Goal: Transaction & Acquisition: Purchase product/service

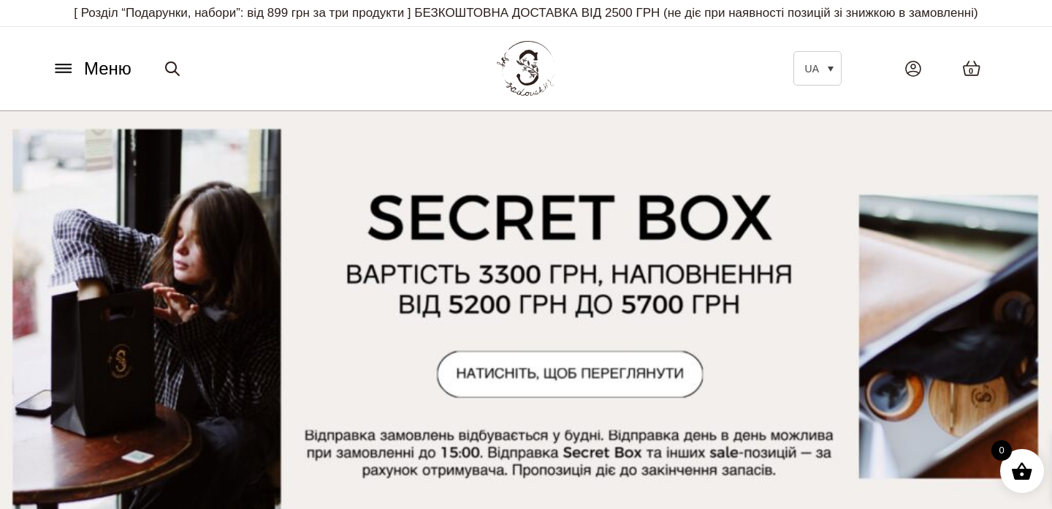
click at [66, 64] on icon at bounding box center [63, 64] width 15 height 0
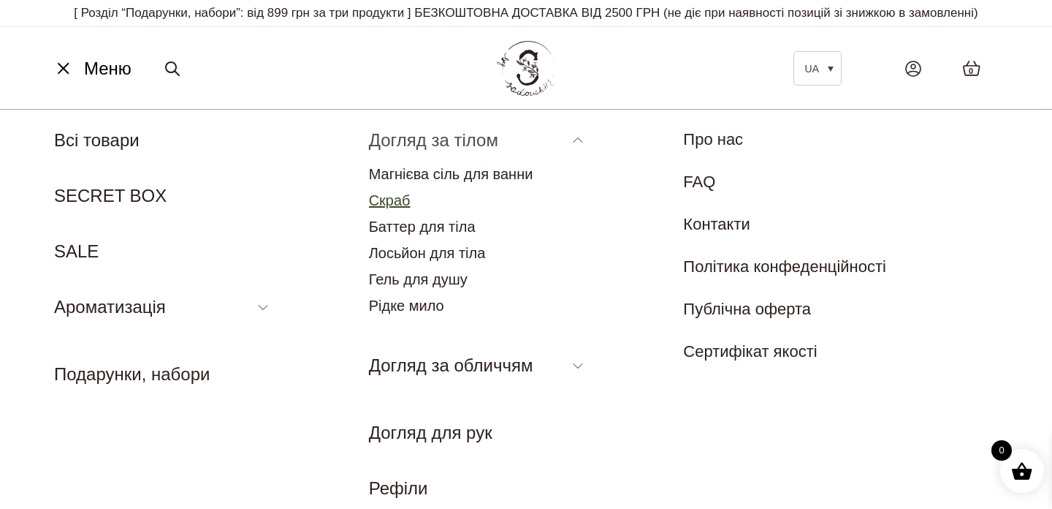
click at [397, 202] on link "Скраб" at bounding box center [390, 200] width 42 height 16
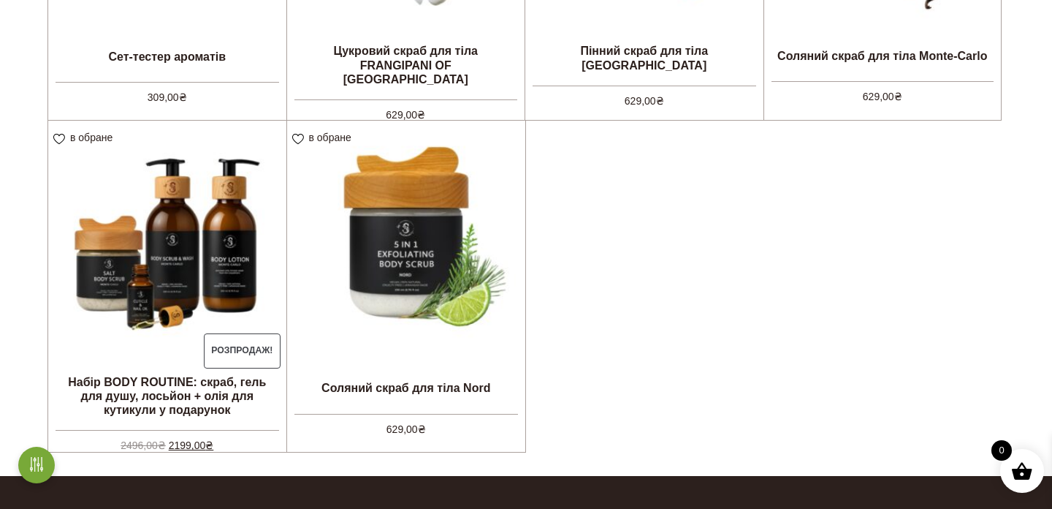
scroll to position [644, 0]
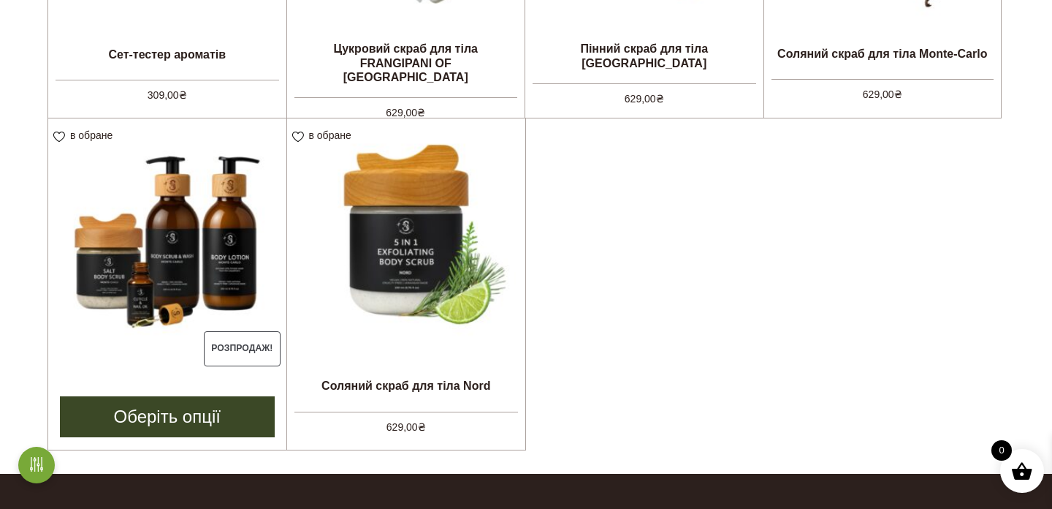
click at [216, 251] on img at bounding box center [167, 237] width 238 height 238
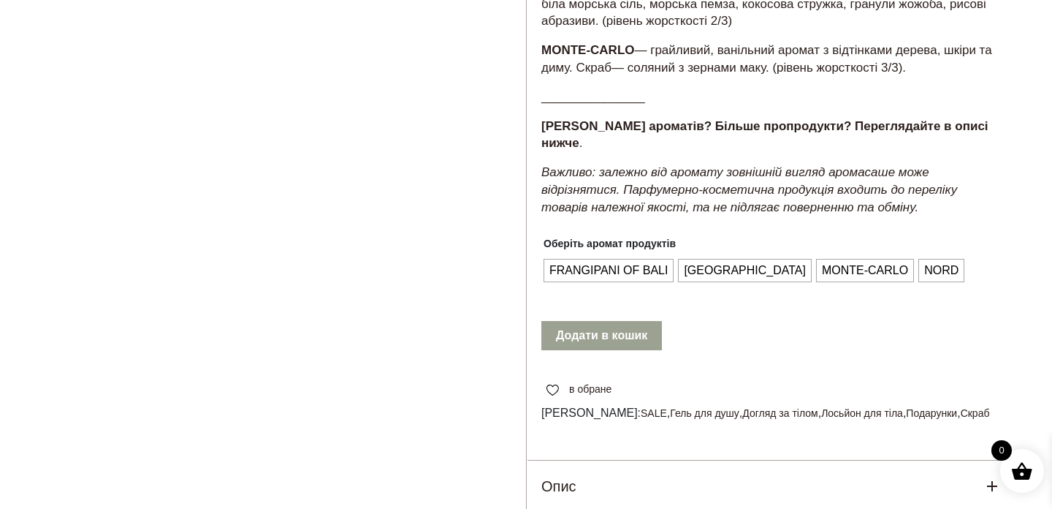
scroll to position [688, 0]
click at [717, 259] on span "MONACO" at bounding box center [744, 269] width 129 height 23
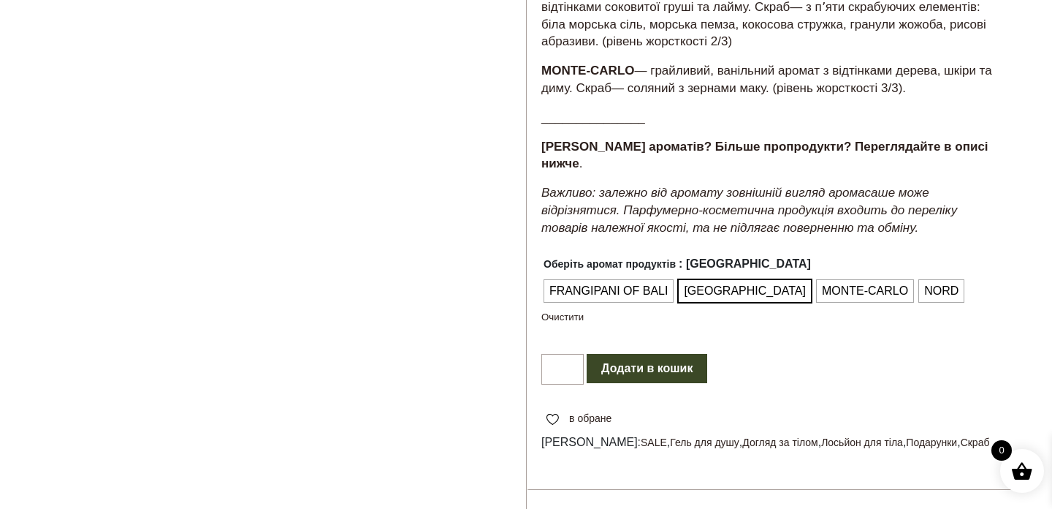
scroll to position [666, 0]
click at [921, 280] on span "NORD" at bounding box center [942, 291] width 42 height 23
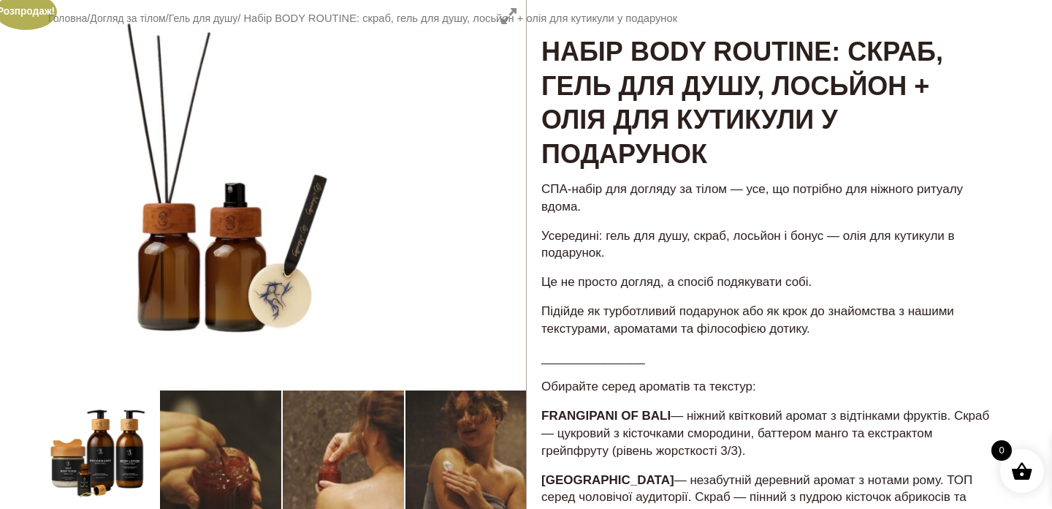
scroll to position [0, 0]
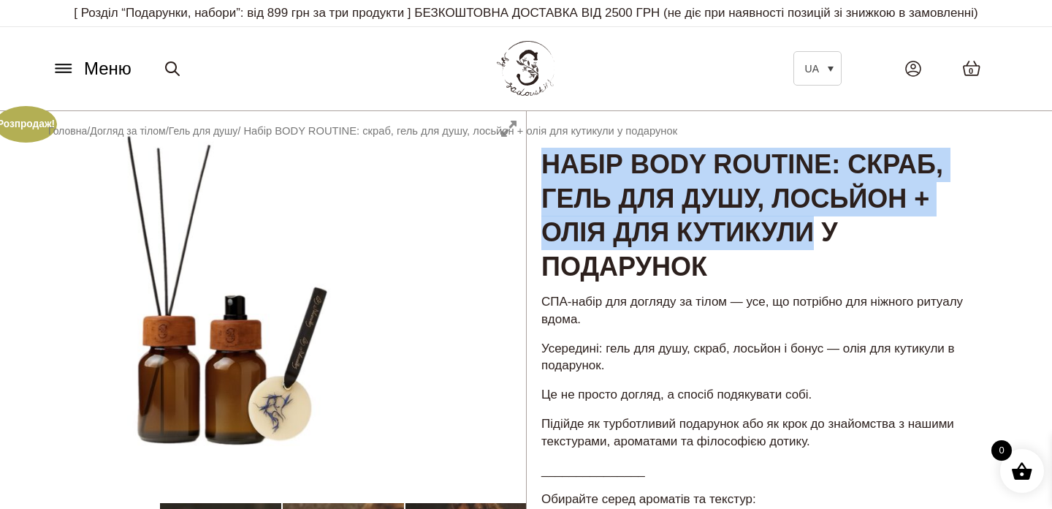
drag, startPoint x: 545, startPoint y: 163, endPoint x: 821, endPoint y: 223, distance: 282.6
click at [821, 224] on h1 "Набір BODY ROUTINE: скраб, гель для душу, лосьйон + олія для кутикули у подарун…" at bounding box center [771, 198] width 489 height 175
copy h1 "Набір BODY ROUTINE: скраб, гель для душу, лосьйон + олія для кутикули"
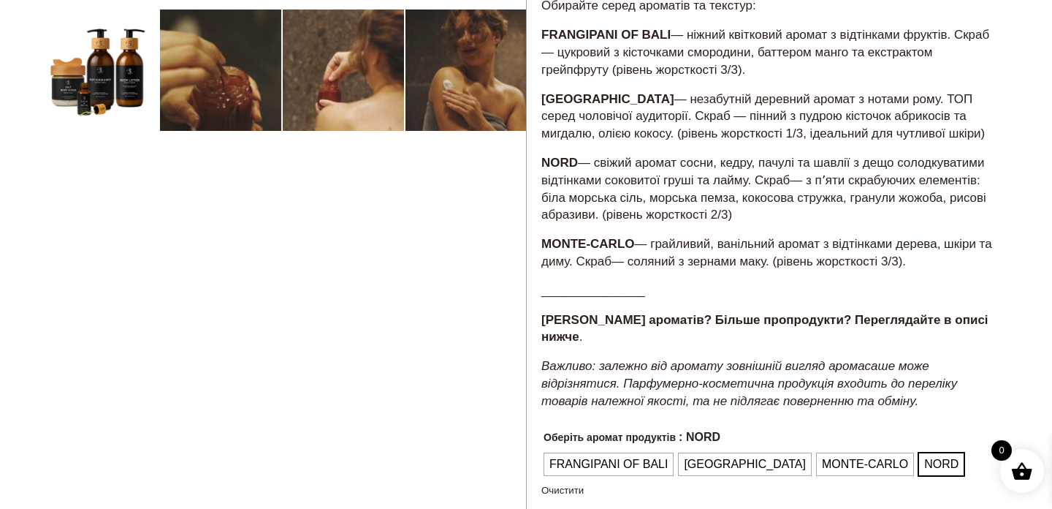
scroll to position [492, 0]
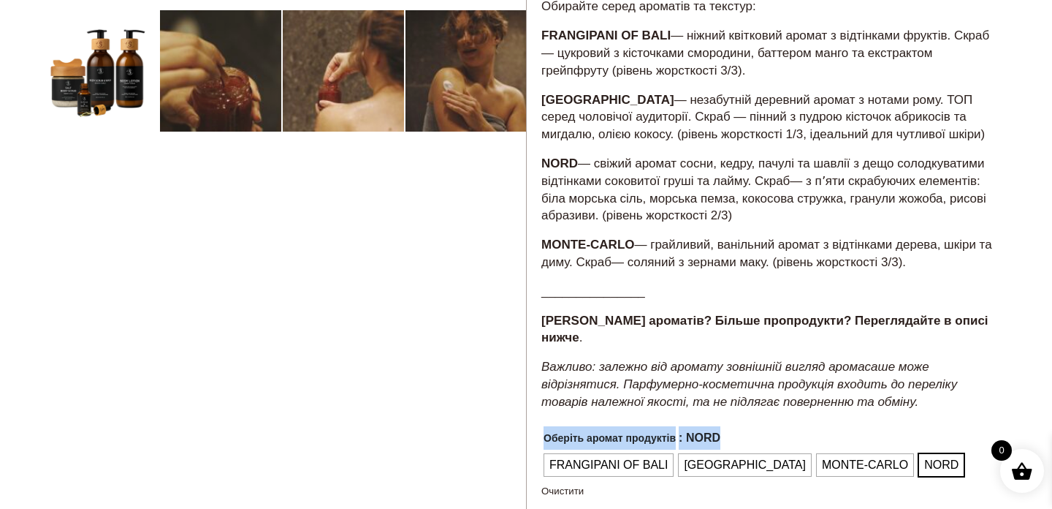
drag, startPoint x: 542, startPoint y: 417, endPoint x: 726, endPoint y: 408, distance: 183.6
click at [726, 425] on th "Оберіть аромат продуктів : NORD" at bounding box center [752, 437] width 423 height 25
drag, startPoint x: 726, startPoint y: 423, endPoint x: 547, endPoint y: 421, distance: 179.0
click at [547, 425] on th "Оберіть аромат продуктів : NORD" at bounding box center [752, 437] width 423 height 25
copy th "Оберіть аромат продуктів : NORD"
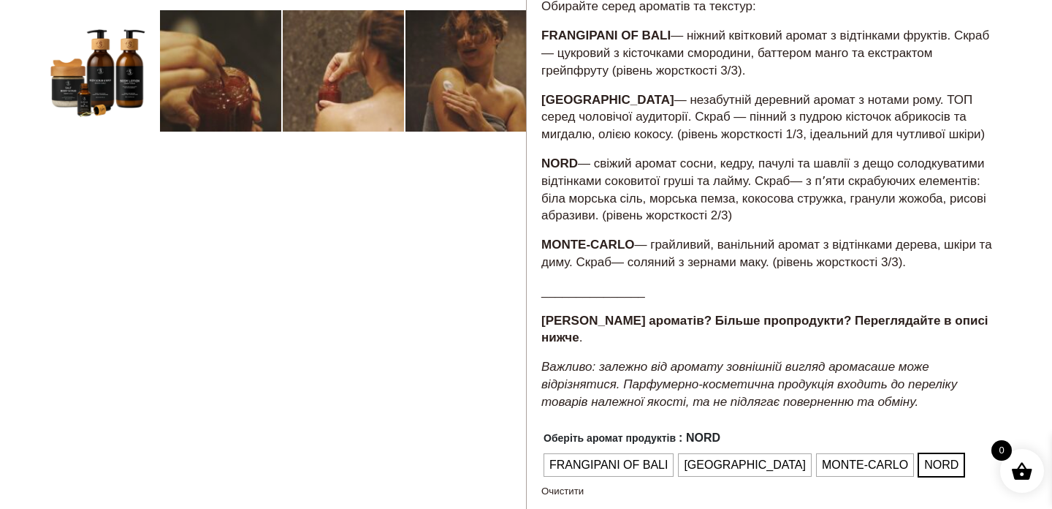
click at [297, 285] on div at bounding box center [282, 219] width 490 height 1200
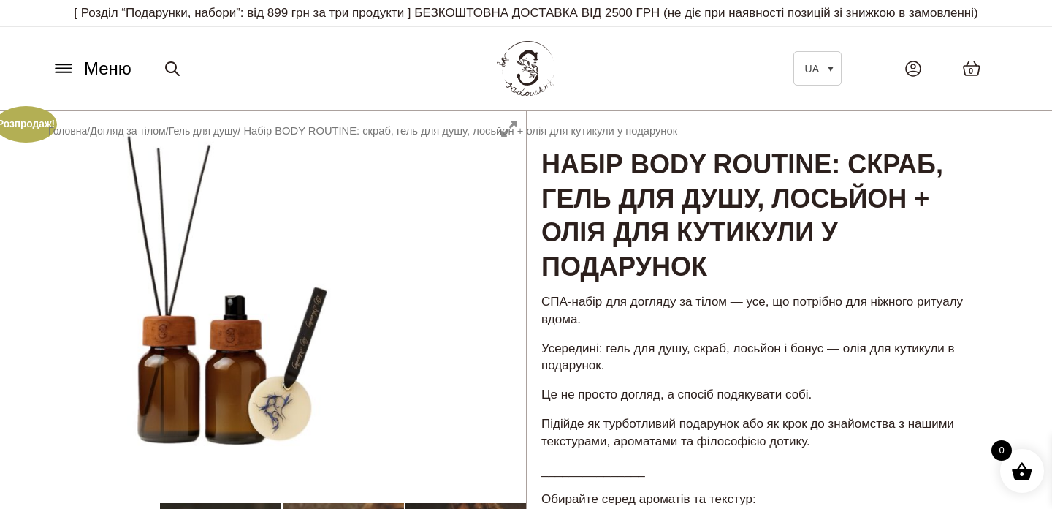
click at [67, 70] on icon at bounding box center [63, 68] width 23 height 15
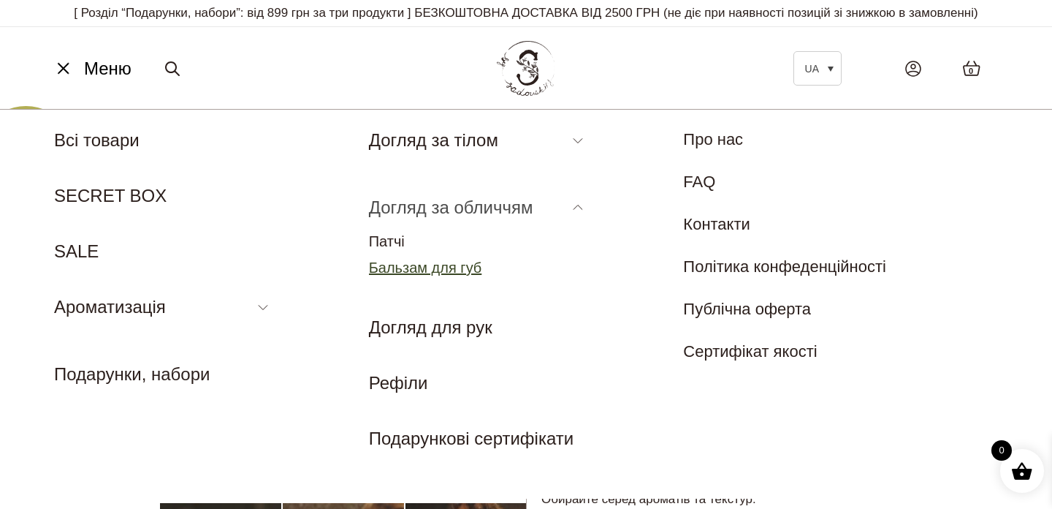
click at [402, 262] on link "Бальзам для губ" at bounding box center [425, 267] width 113 height 16
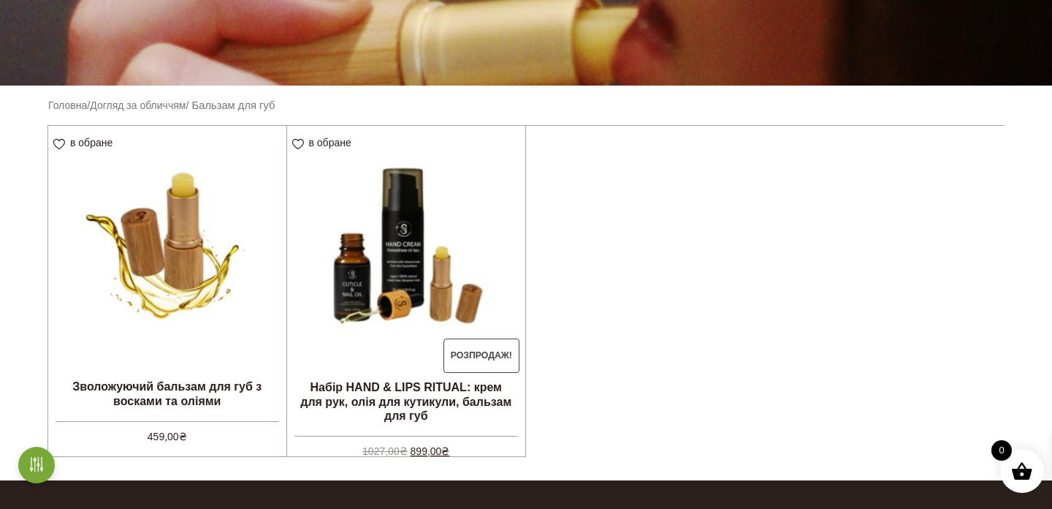
scroll to position [311, 0]
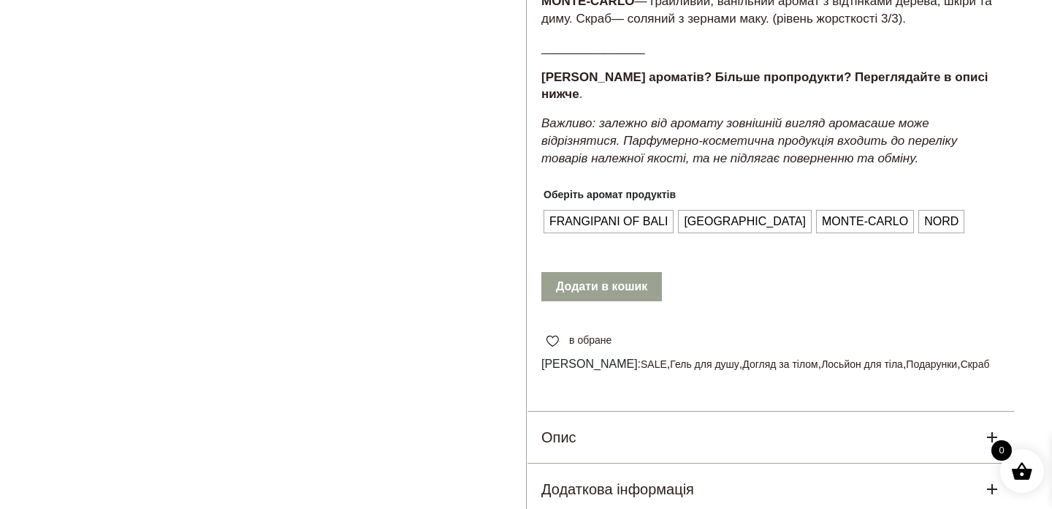
scroll to position [738, 0]
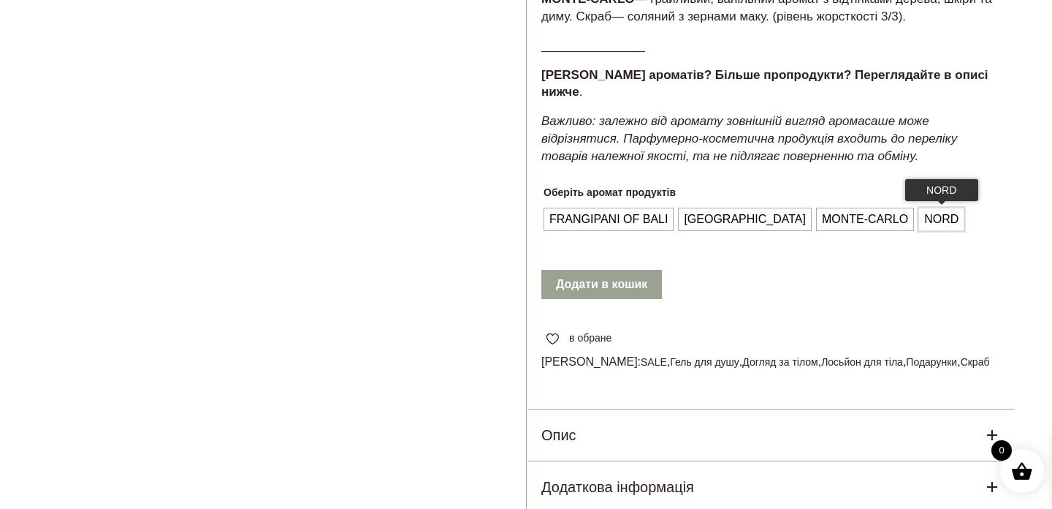
click at [921, 208] on span "NORD" at bounding box center [942, 219] width 42 height 23
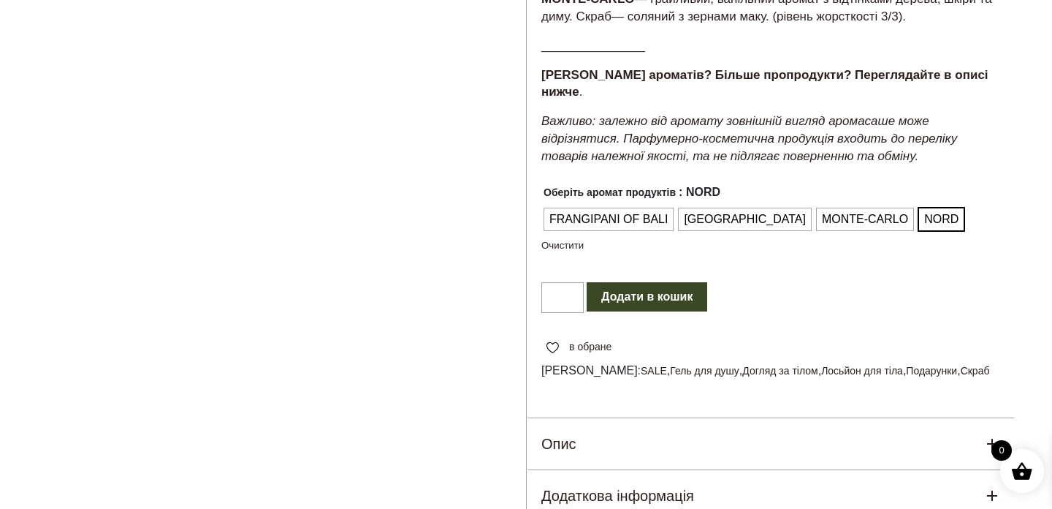
click at [676, 282] on button "Додати в кошик" at bounding box center [647, 296] width 121 height 29
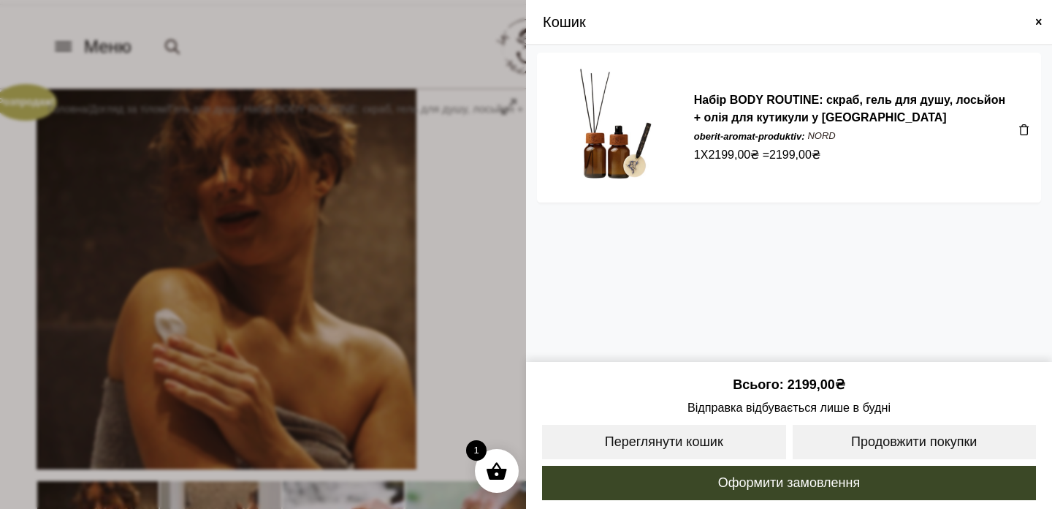
click at [1024, 129] on span at bounding box center [1025, 129] width 12 height 12
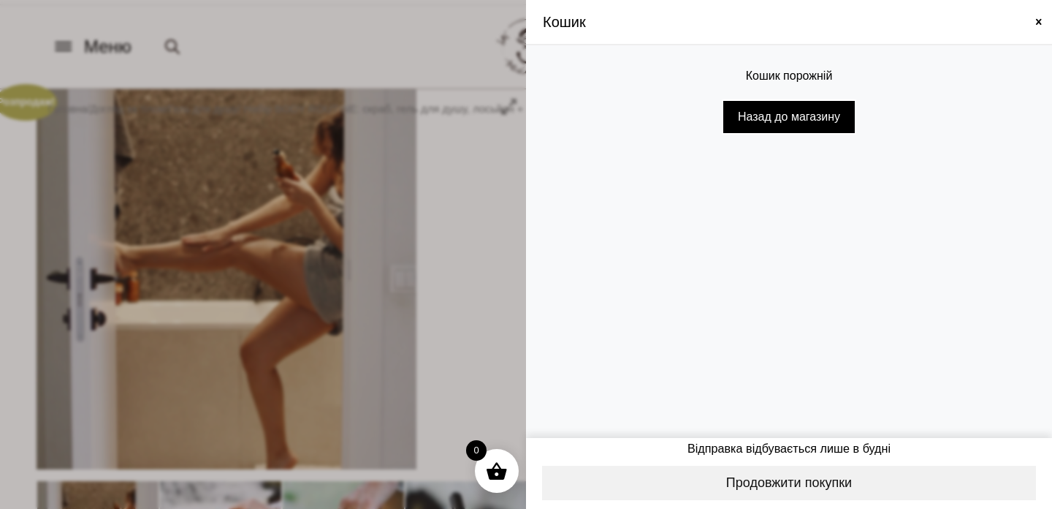
click at [1038, 9] on div "Кошик" at bounding box center [789, 22] width 526 height 45
click at [1038, 17] on span at bounding box center [1039, 22] width 12 height 12
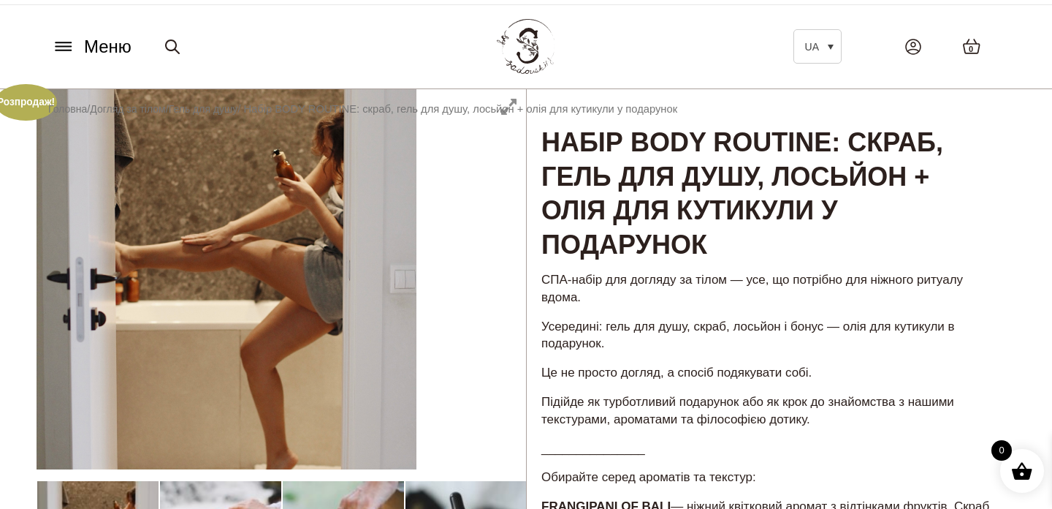
scroll to position [0, 0]
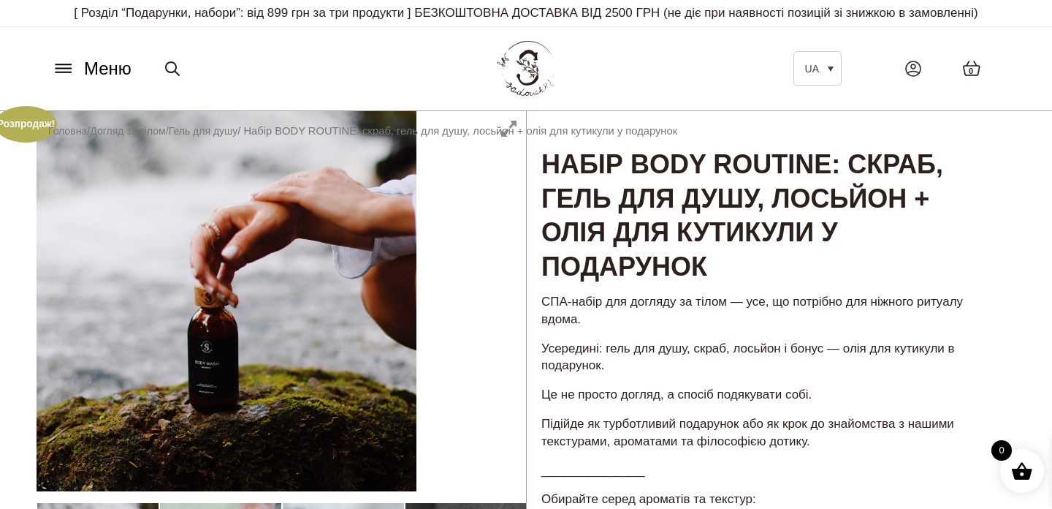
click at [65, 69] on icon at bounding box center [63, 69] width 15 height 0
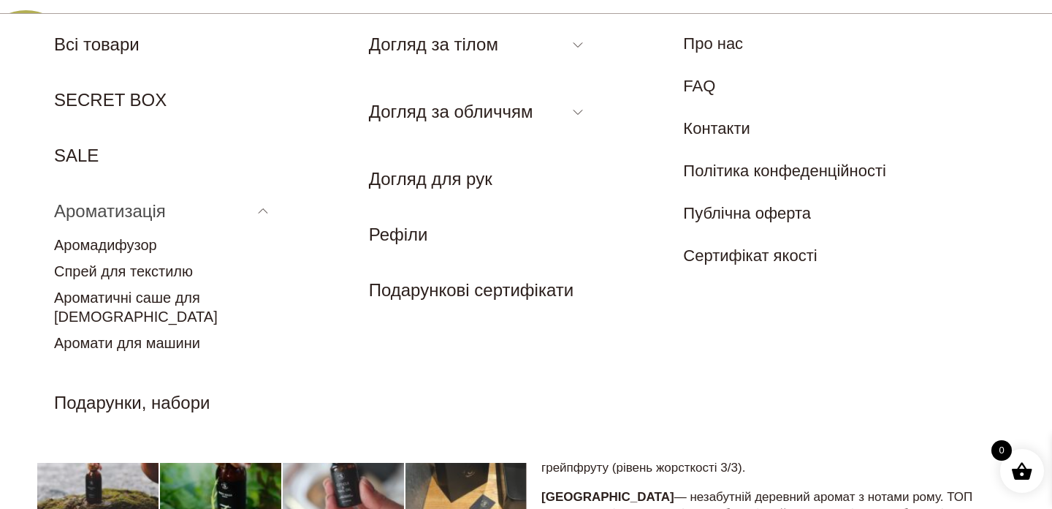
scroll to position [96, 0]
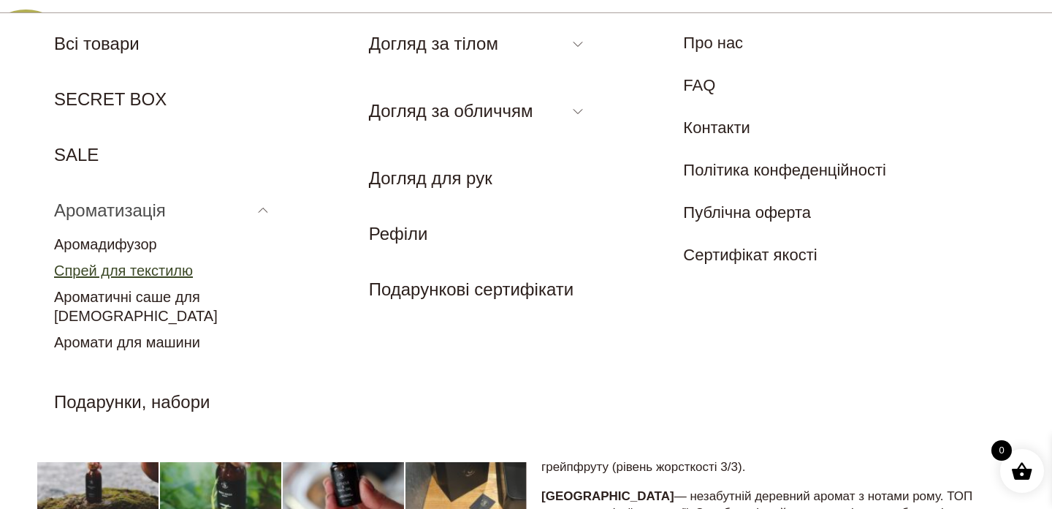
click at [153, 273] on link "Спрей для текстилю" at bounding box center [123, 270] width 139 height 16
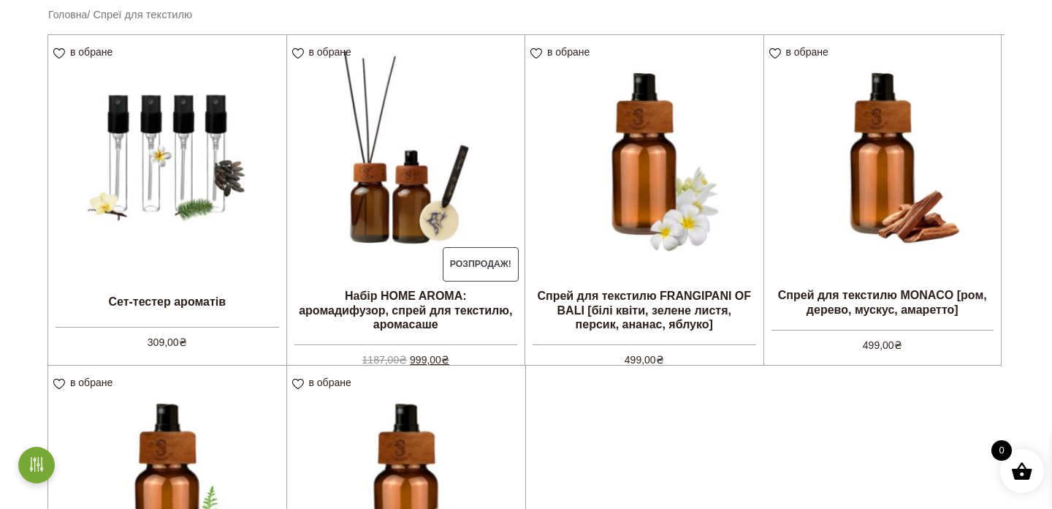
scroll to position [378, 0]
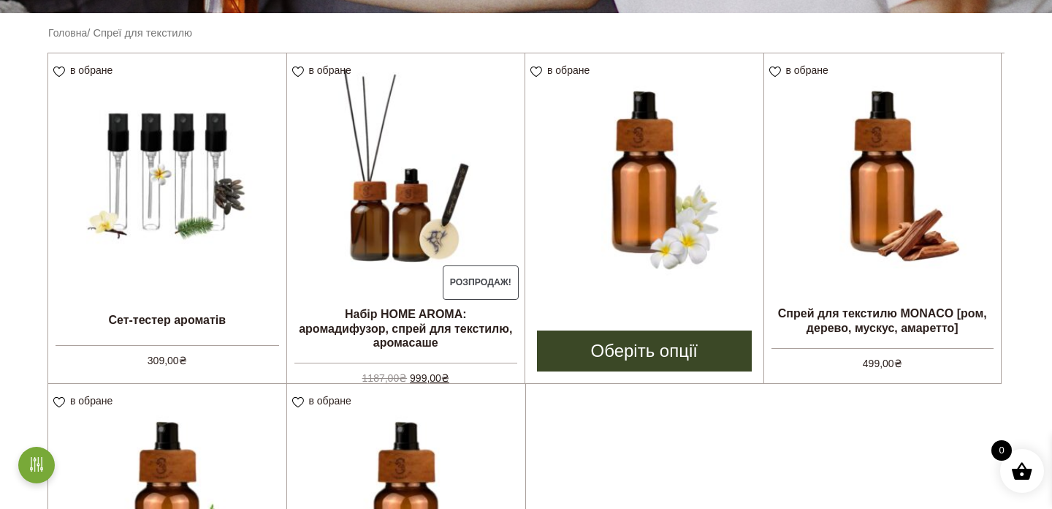
click at [594, 187] on img at bounding box center [644, 172] width 238 height 238
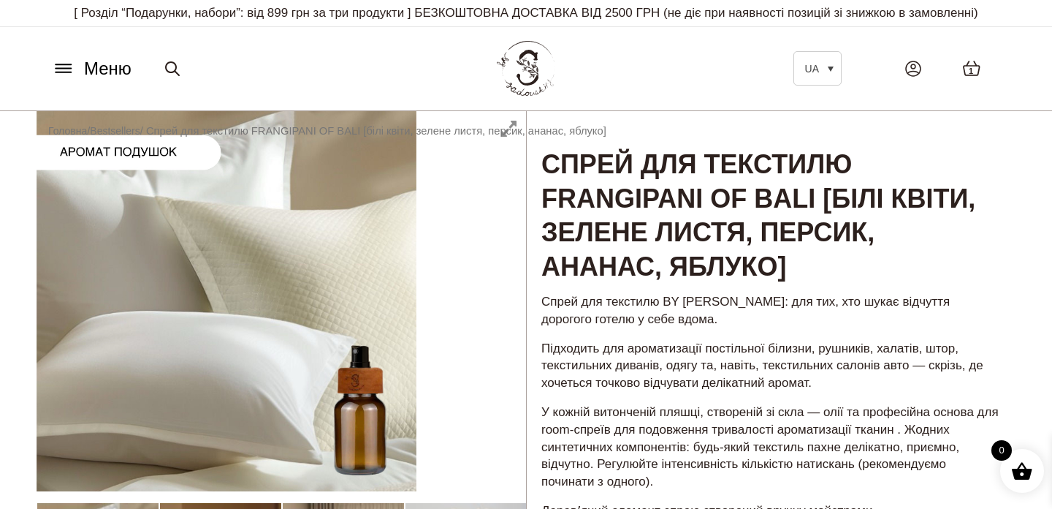
click at [16, 60] on header "Меню UA Всі товари SECRET BOX SALE Ароматизація Аромадифузор Спрей для текстилю…" at bounding box center [526, 69] width 1052 height 84
